Goal: Information Seeking & Learning: Stay updated

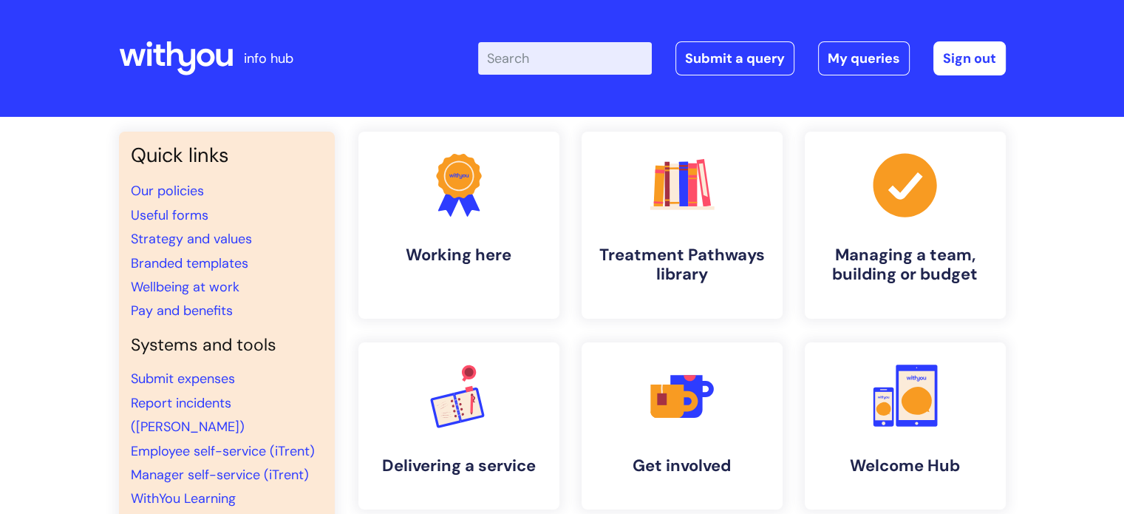
click at [544, 63] on input "Enter your search term here..." at bounding box center [565, 58] width 174 height 33
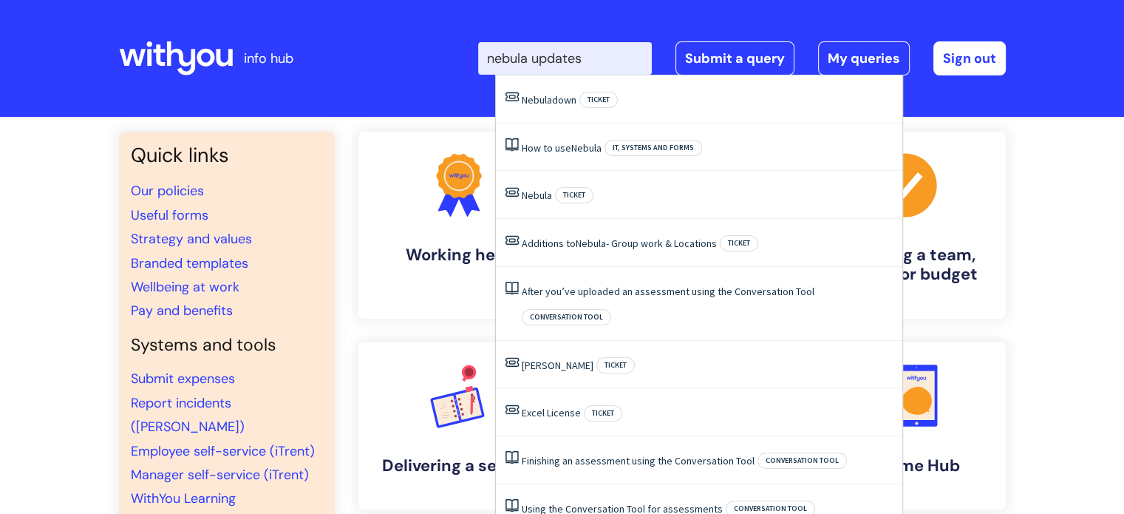
type input "nebula updates"
click button "Search" at bounding box center [0, 0] width 0 height 0
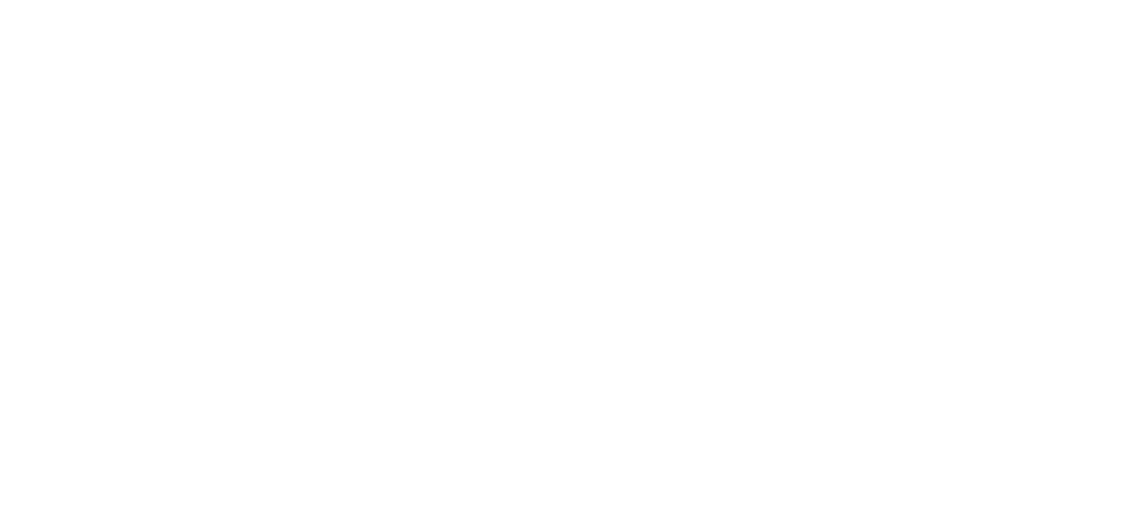
click at [0, 0] on html at bounding box center [0, 0] width 0 height 0
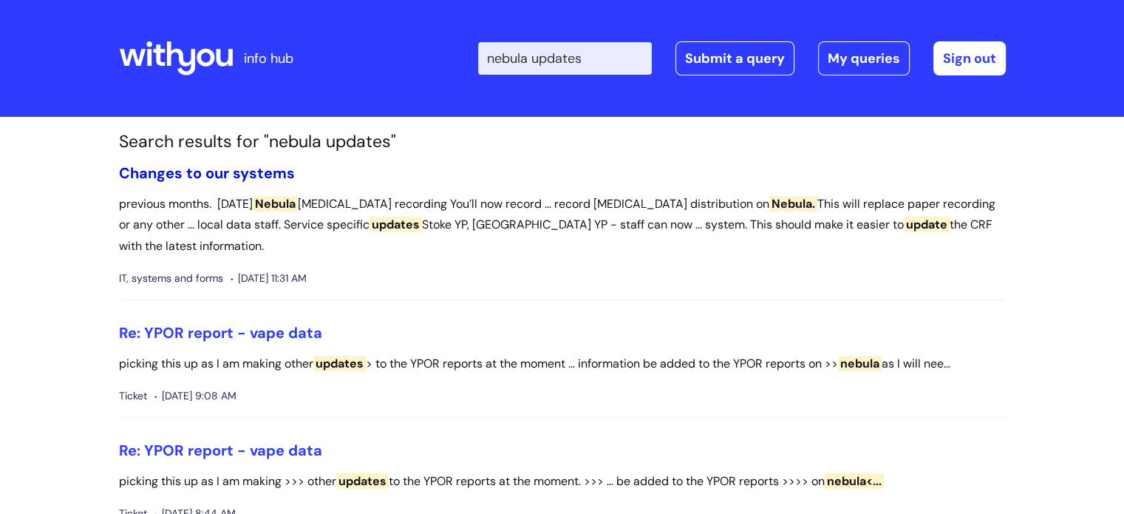
click at [217, 169] on link "Changes to our systems" at bounding box center [207, 172] width 176 height 19
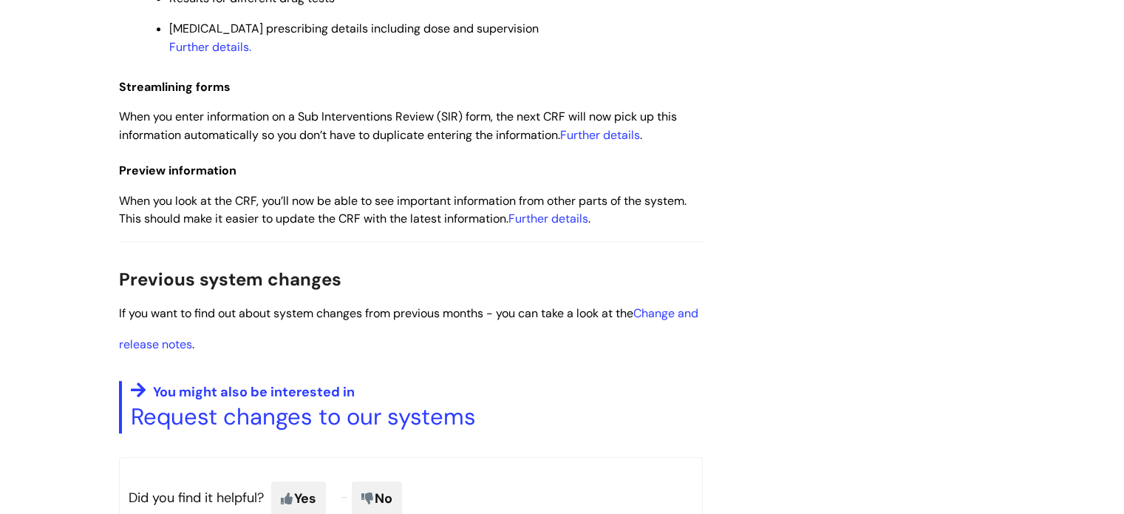
scroll to position [1109, 0]
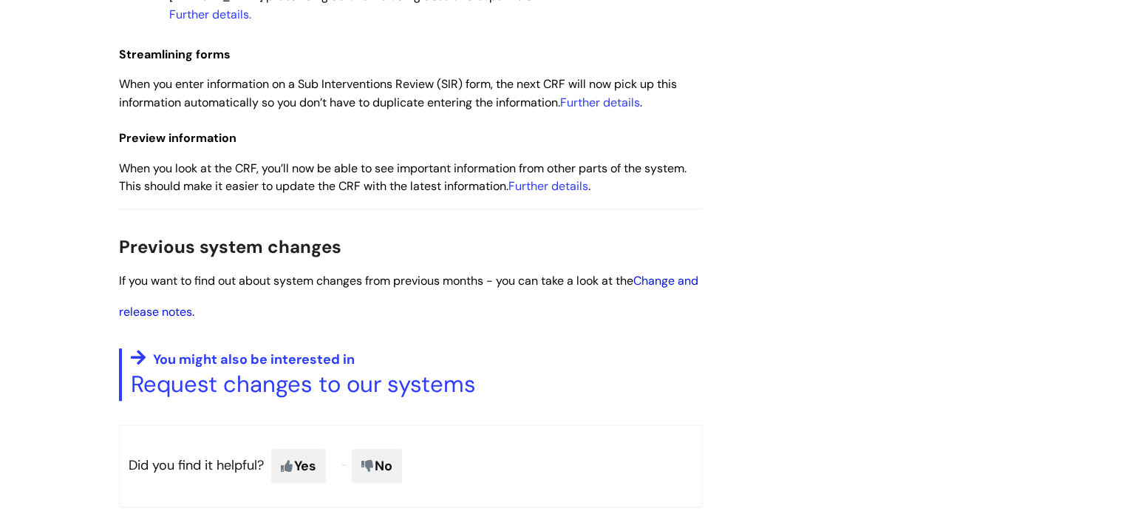
click at [662, 279] on link "Change and release notes" at bounding box center [409, 296] width 580 height 47
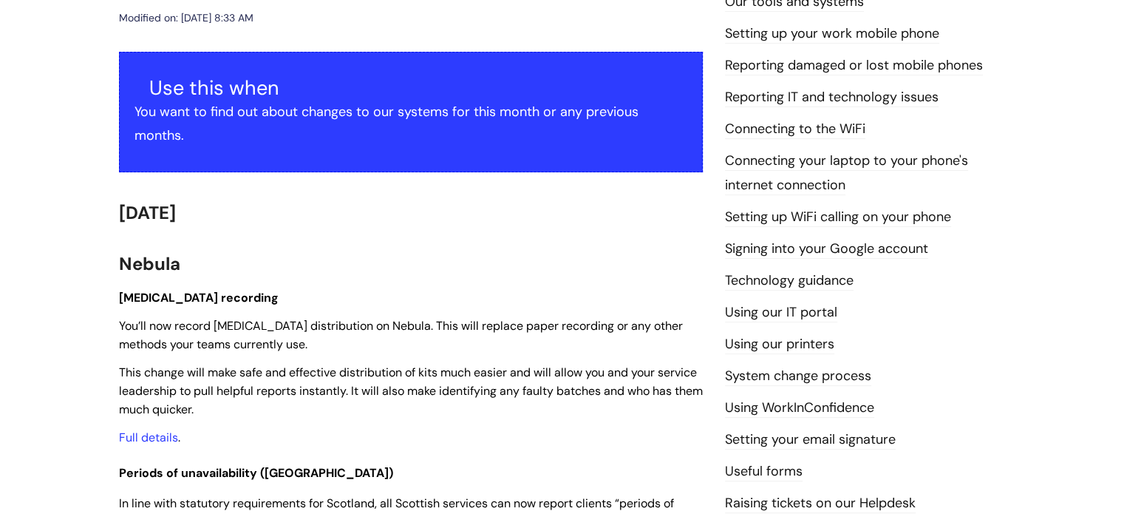
scroll to position [148, 0]
